Goal: Information Seeking & Learning: Learn about a topic

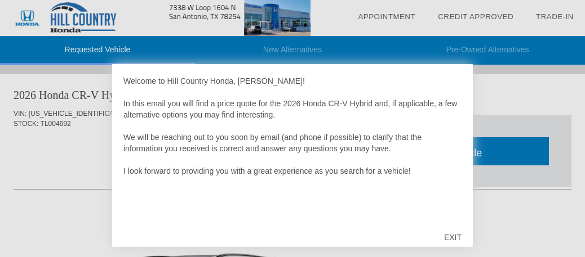
click at [454, 235] on div "EXIT" at bounding box center [453, 238] width 40 height 34
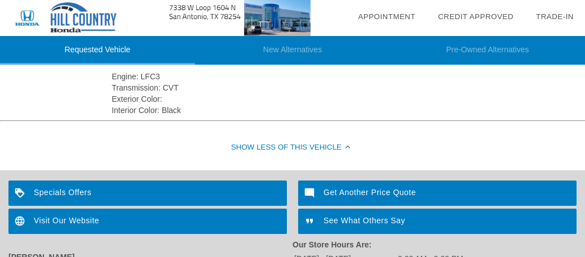
scroll to position [451, 0]
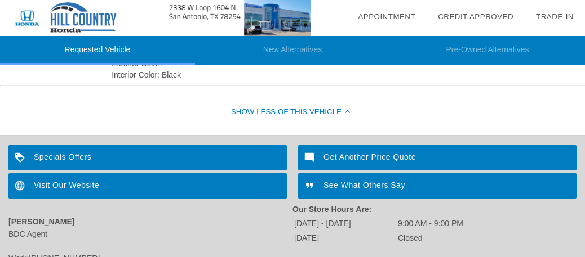
click at [75, 154] on div "Specials Offers" at bounding box center [147, 157] width 278 height 25
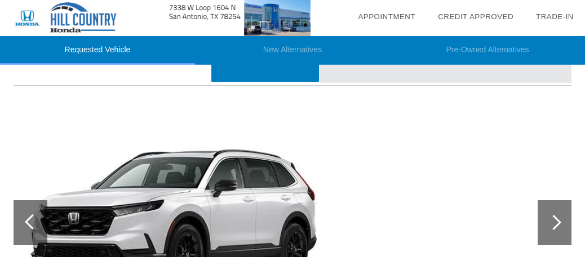
scroll to position [113, 0]
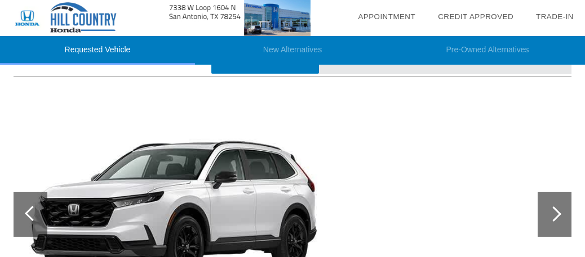
click at [560, 228] on div at bounding box center [554, 214] width 34 height 45
click at [559, 215] on div at bounding box center [553, 214] width 15 height 15
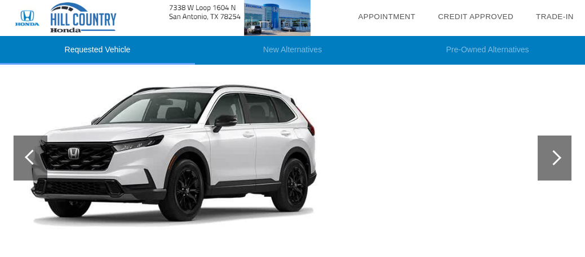
click at [546, 150] on div at bounding box center [554, 158] width 34 height 45
click at [557, 162] on div at bounding box center [554, 158] width 34 height 45
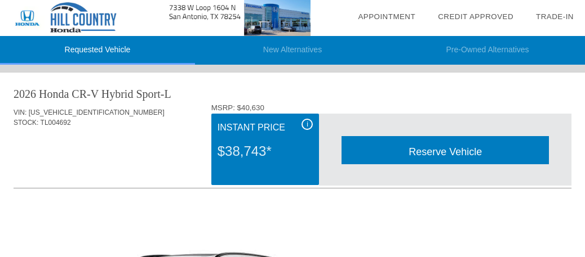
scroll to position [0, 0]
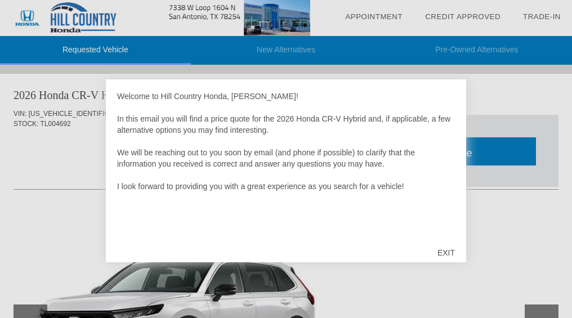
click at [417, 305] on div at bounding box center [286, 159] width 572 height 318
click at [452, 252] on div "EXIT" at bounding box center [446, 253] width 40 height 34
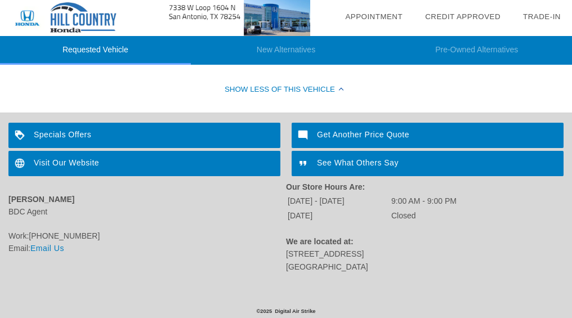
scroll to position [476, 0]
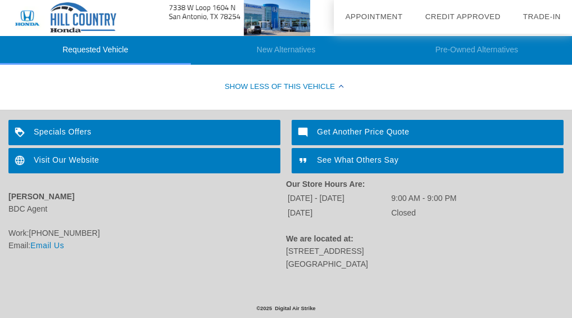
click at [332, 161] on div "See What Others Say" at bounding box center [428, 160] width 272 height 25
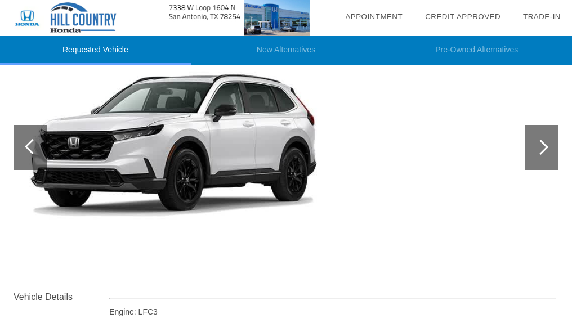
scroll to position [138, 0]
